Goal: Task Accomplishment & Management: Manage account settings

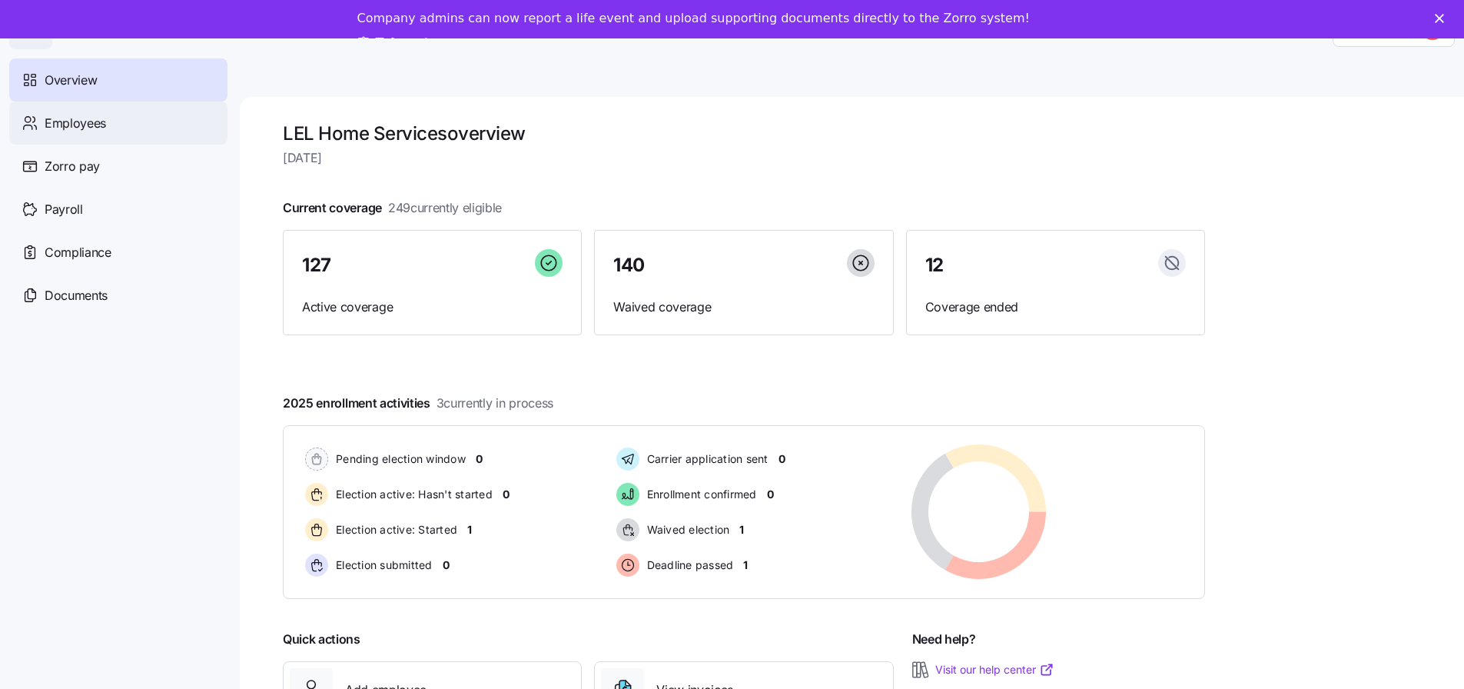
click at [81, 112] on div "Employees" at bounding box center [118, 122] width 218 height 43
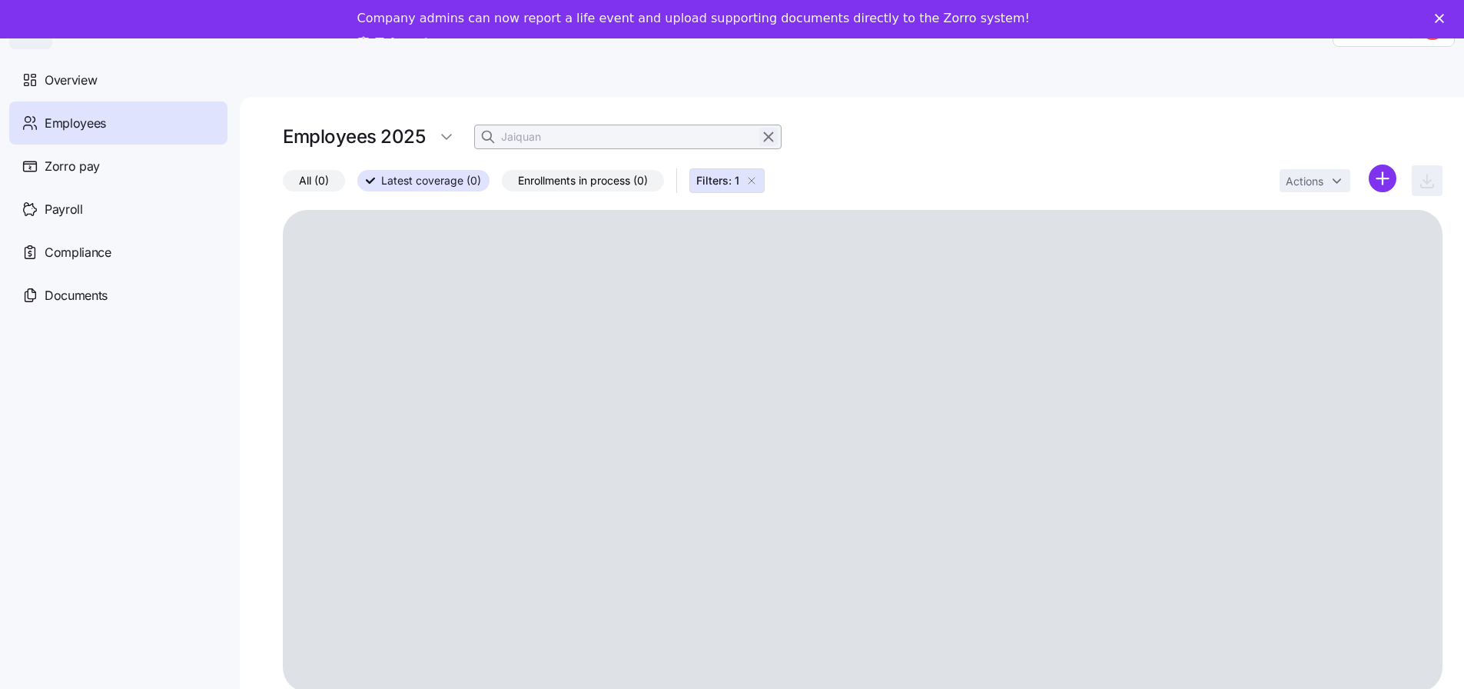
click at [768, 134] on icon "button" at bounding box center [768, 137] width 17 height 18
click at [490, 135] on icon "button" at bounding box center [489, 136] width 15 height 15
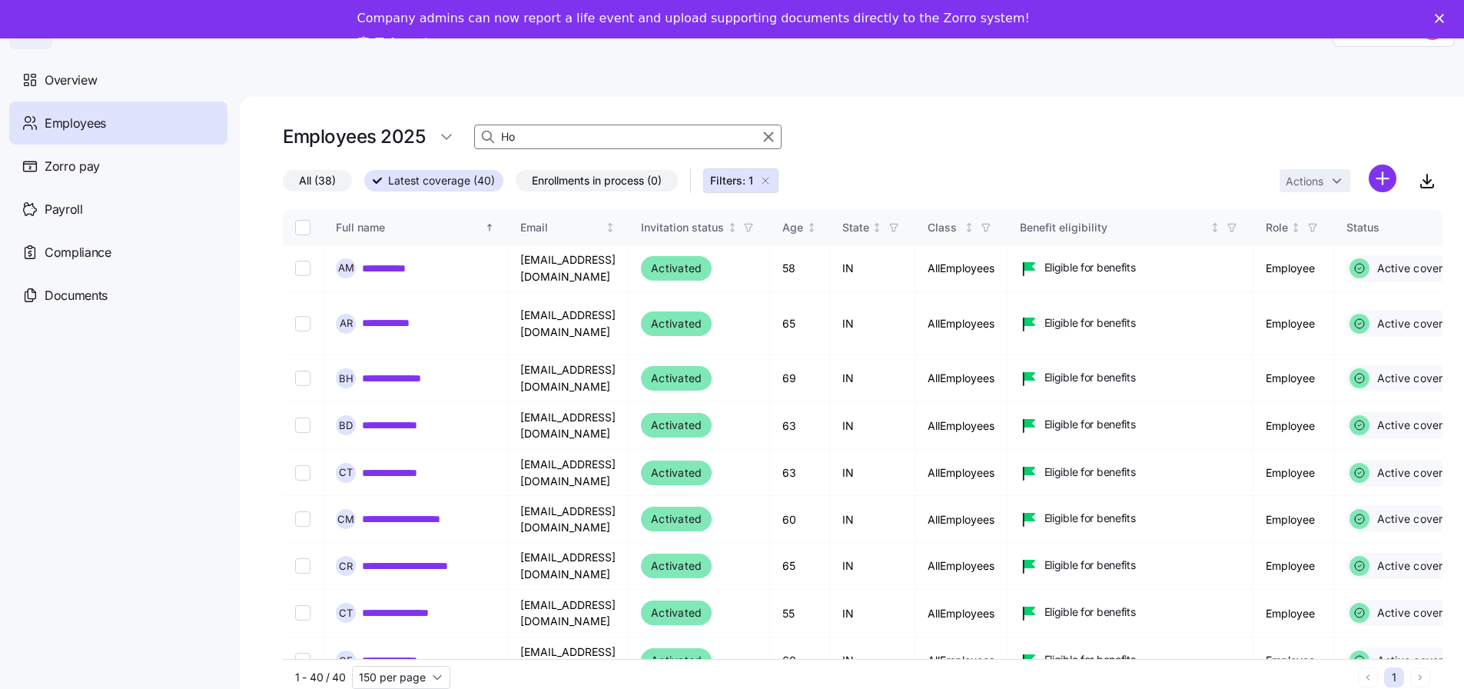
type input "H"
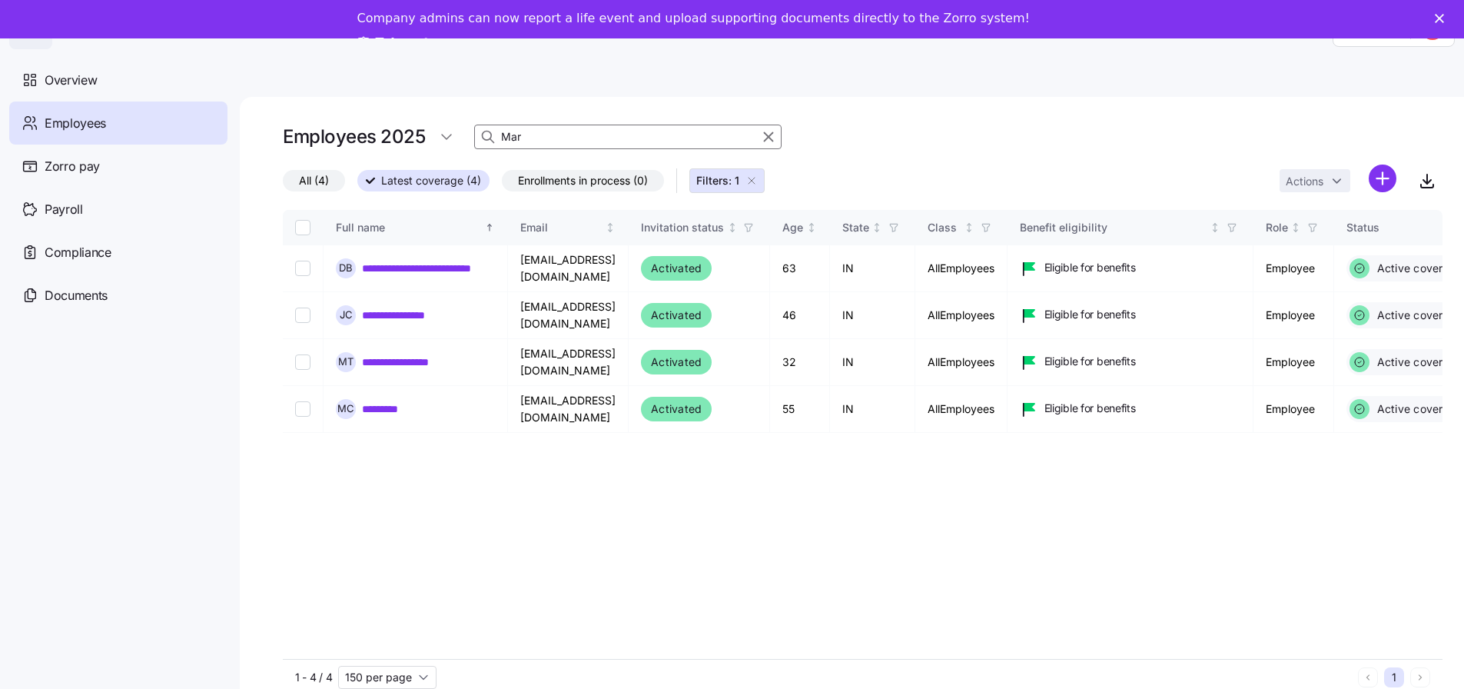
type input "Mar"
